Goal: Find specific fact: Find specific fact

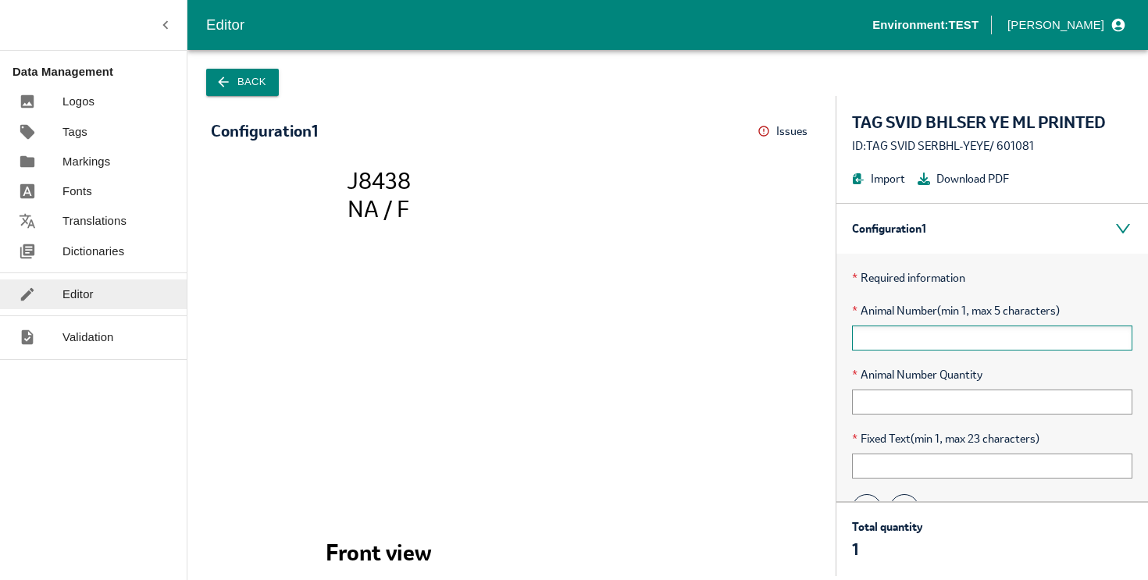
click at [907, 338] on input "text" at bounding box center [992, 338] width 280 height 25
type input "12345"
type input "10"
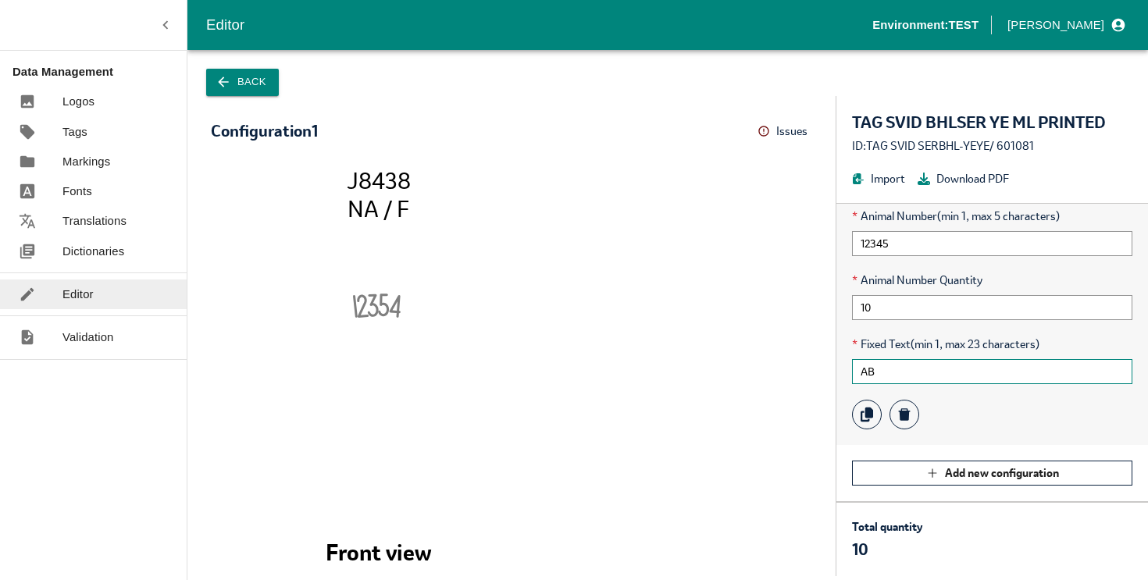
type input "AB"
click at [771, 130] on button "Issues" at bounding box center [784, 131] width 55 height 24
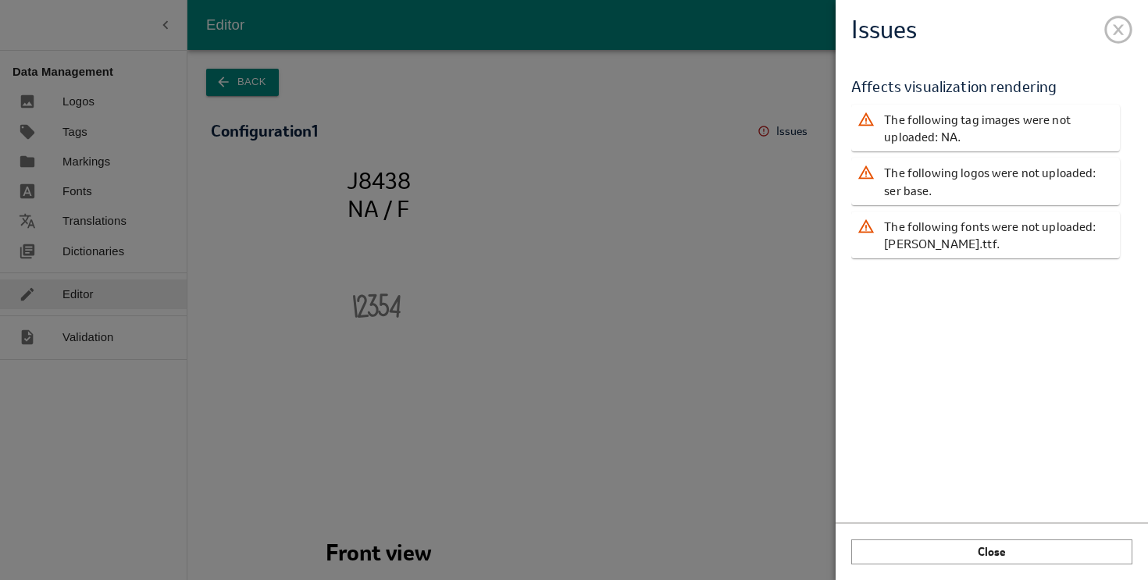
click at [1117, 21] on span at bounding box center [1118, 26] width 28 height 28
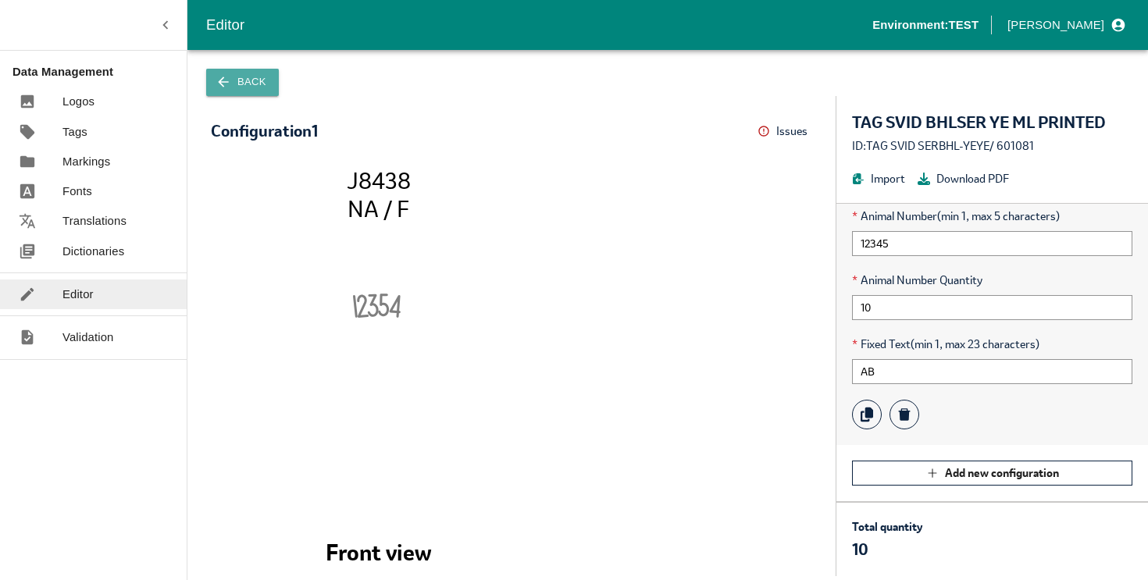
click at [236, 75] on button "Back" at bounding box center [242, 82] width 73 height 27
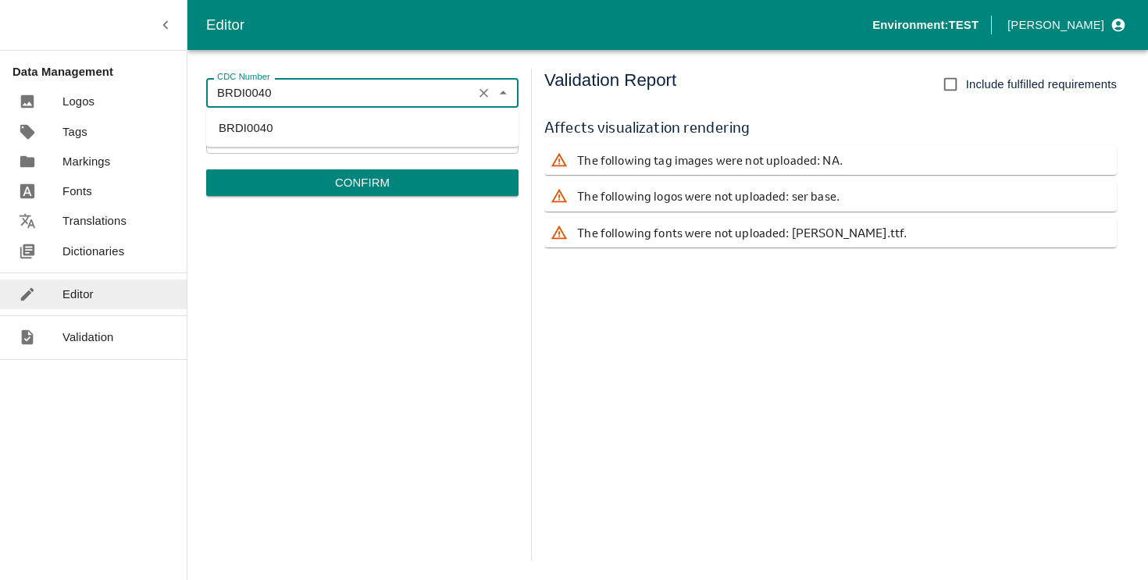
click at [326, 99] on input "BRDI0040" at bounding box center [339, 93] width 257 height 20
click at [359, 138] on input "TAG SVID SERBHL-YEYE" at bounding box center [339, 138] width 257 height 20
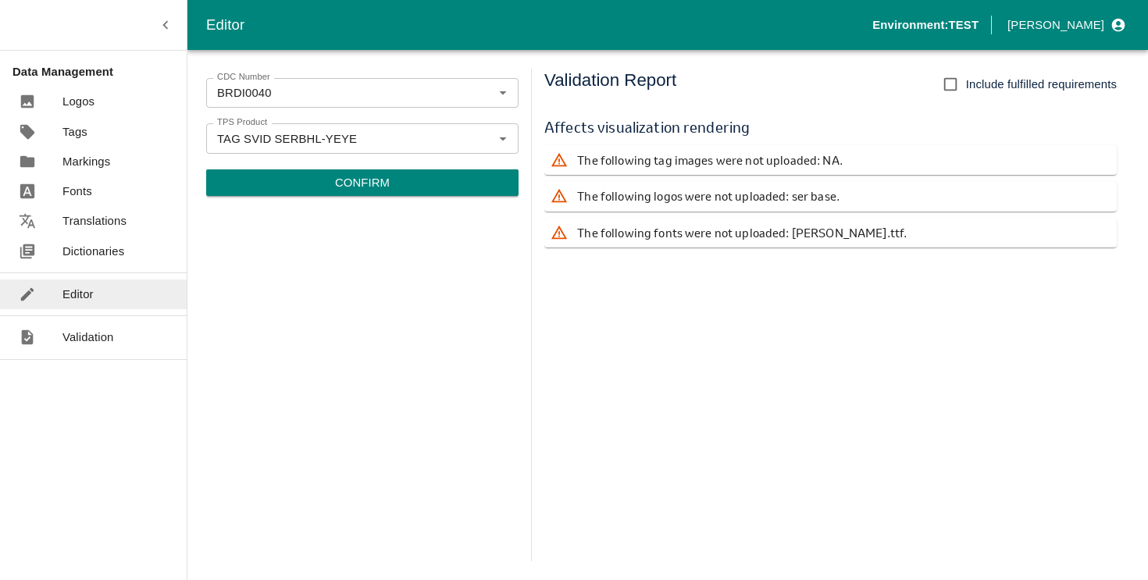
click at [984, 78] on span "Include fulfilled requirements" at bounding box center [1041, 84] width 151 height 17
click at [966, 78] on input "Include fulfilled requirements" at bounding box center [950, 84] width 31 height 31
checkbox input "true"
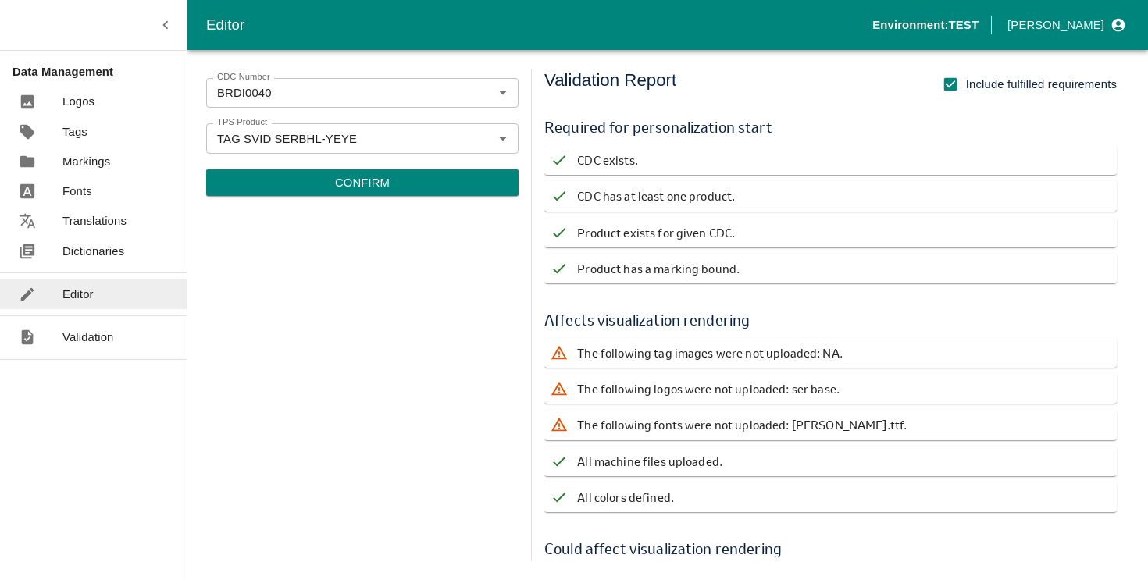
click at [358, 180] on p "Confirm" at bounding box center [362, 182] width 55 height 17
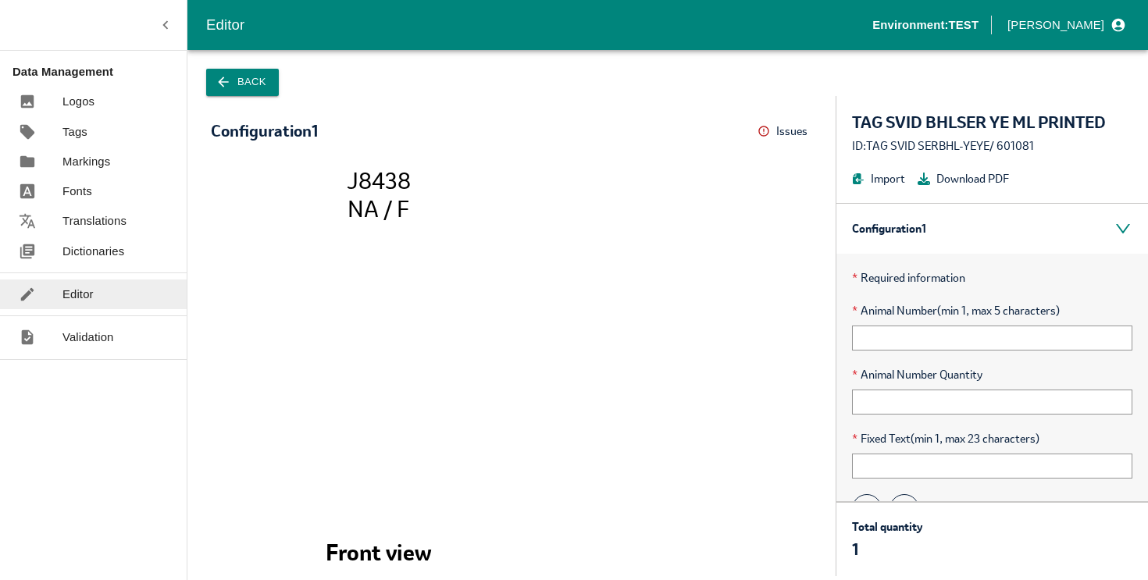
click at [369, 177] on tspan "J8438" at bounding box center [379, 180] width 64 height 29
copy tspan "J8438"
click at [92, 171] on link "Markings" at bounding box center [93, 162] width 187 height 30
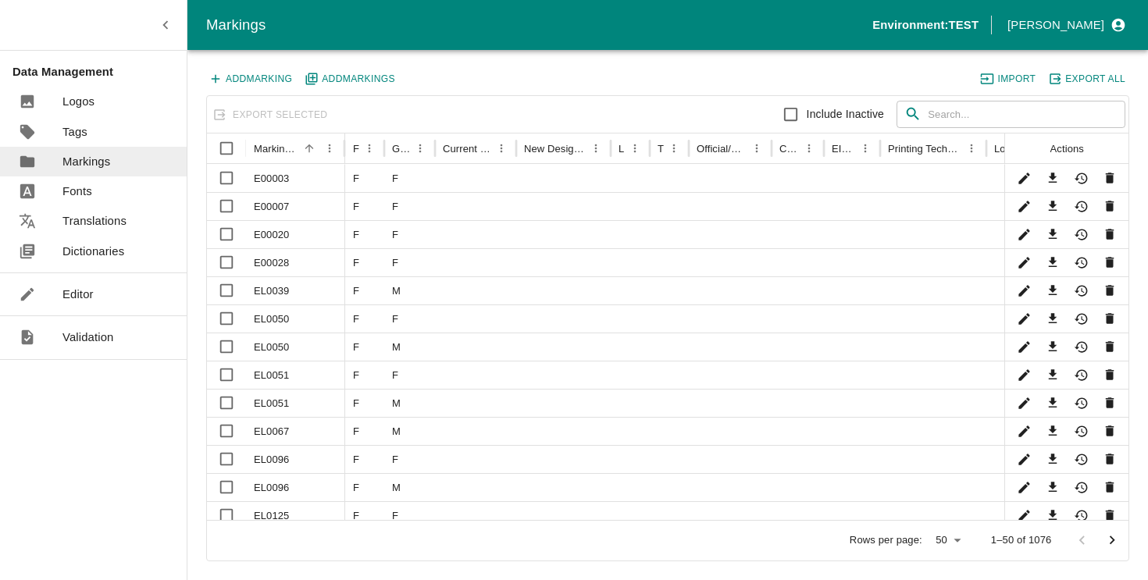
click at [945, 112] on input "text" at bounding box center [1027, 115] width 198 height 28
paste input "J8438"
type input "J8438"
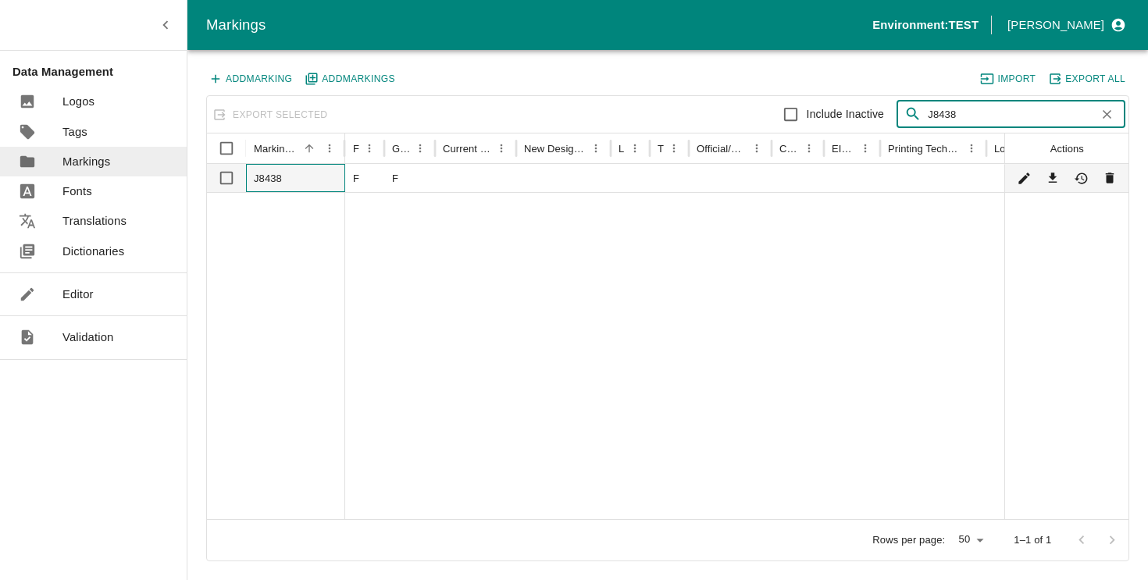
click at [299, 180] on div "J8438" at bounding box center [295, 178] width 99 height 28
checkbox input "true"
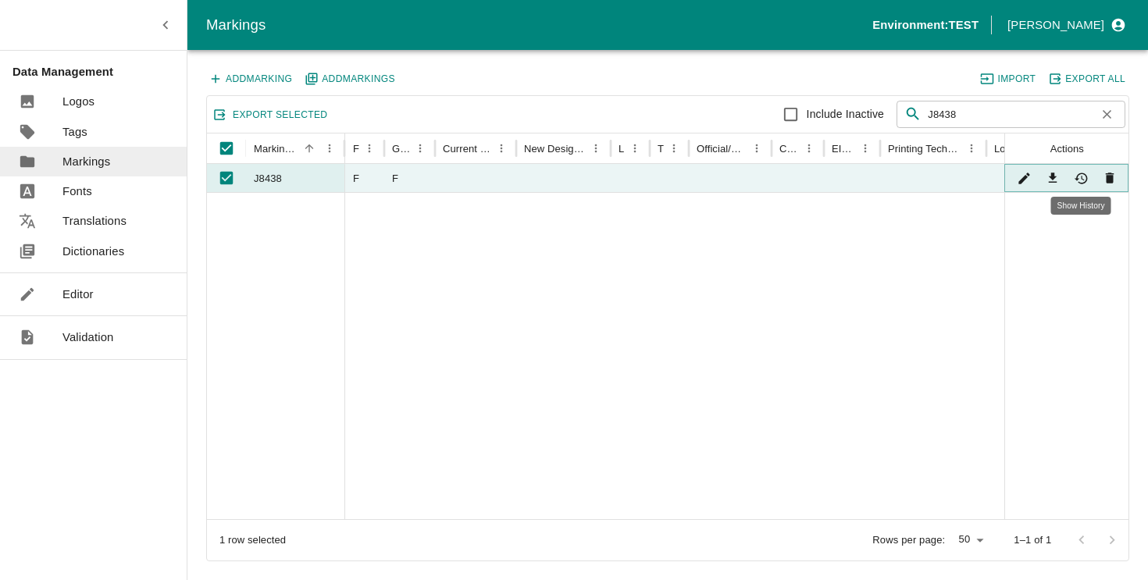
click at [1080, 179] on icon "Show History" at bounding box center [1081, 178] width 15 height 15
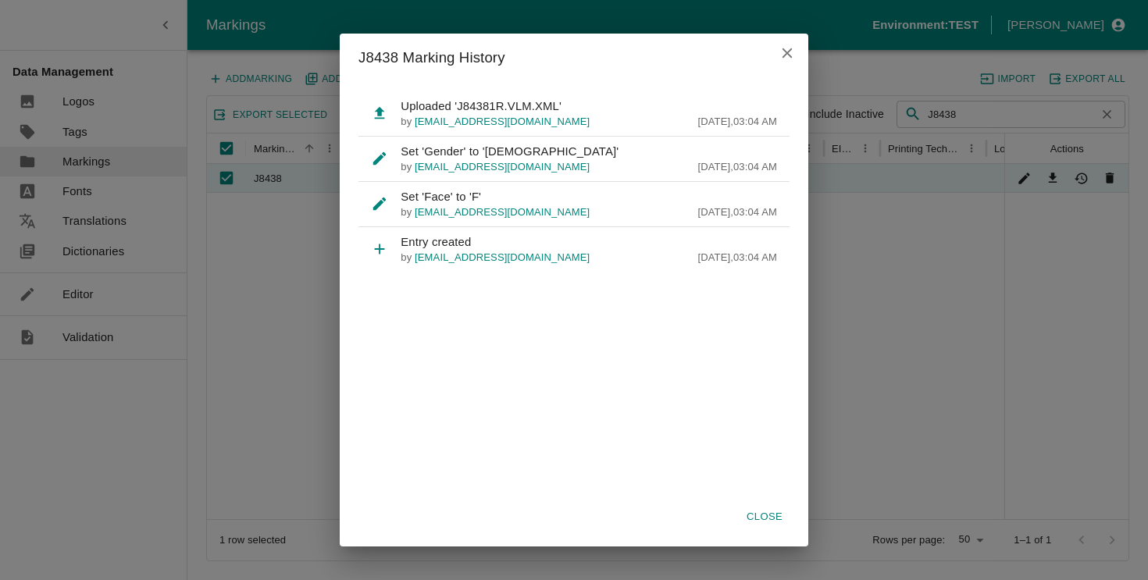
click at [786, 52] on icon "close" at bounding box center [787, 53] width 10 height 10
